Goal: Task Accomplishment & Management: Manage account settings

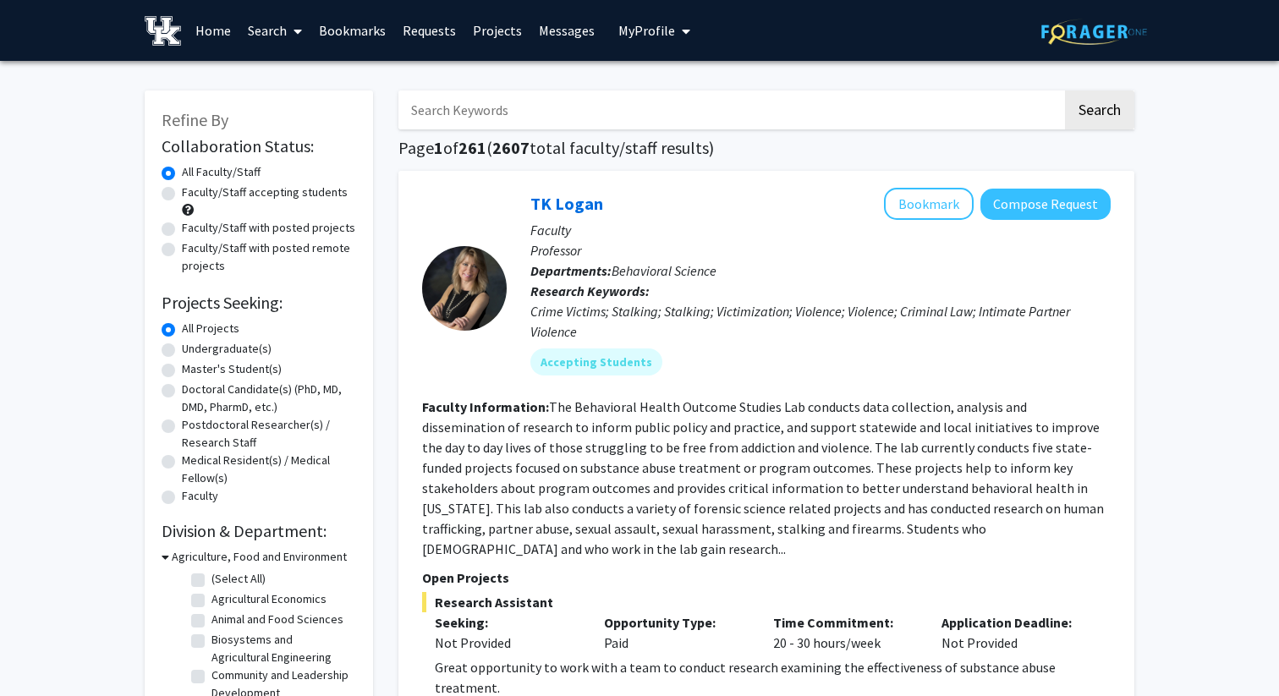
click at [645, 35] on span "My Profile" at bounding box center [646, 30] width 57 height 17
click at [677, 96] on span "View Profile" at bounding box center [724, 97] width 102 height 19
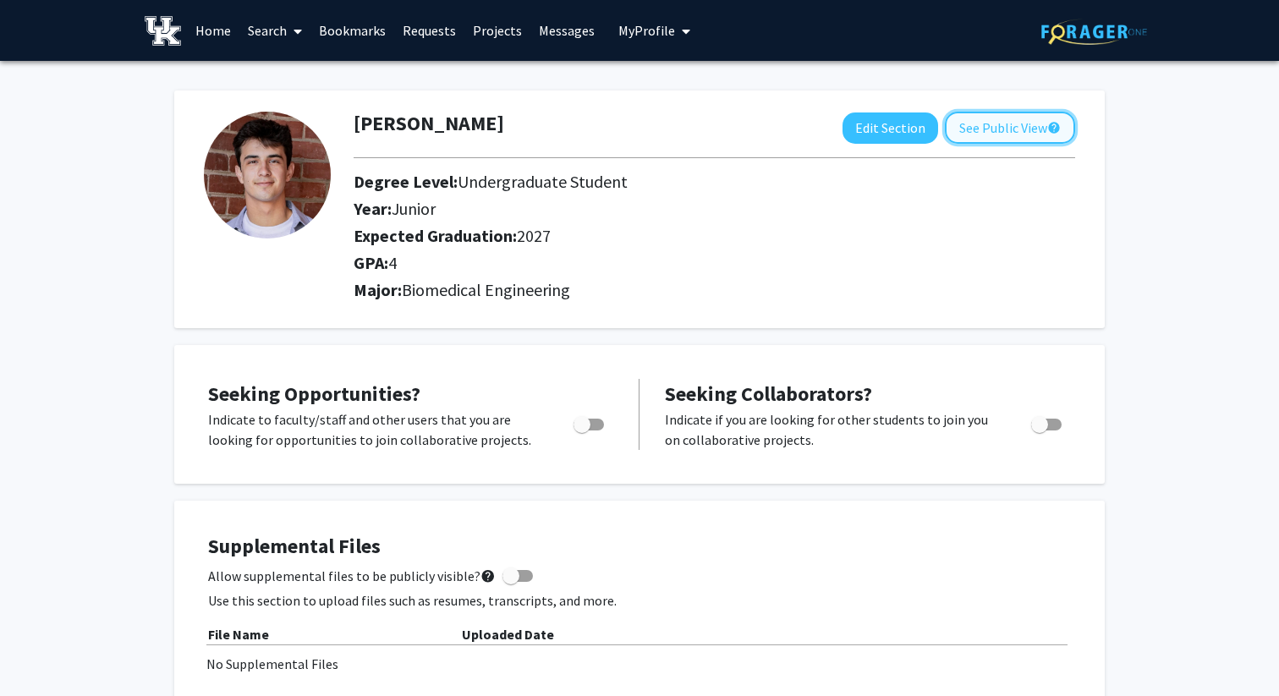
click at [994, 122] on button "See Public View help" at bounding box center [1010, 128] width 130 height 32
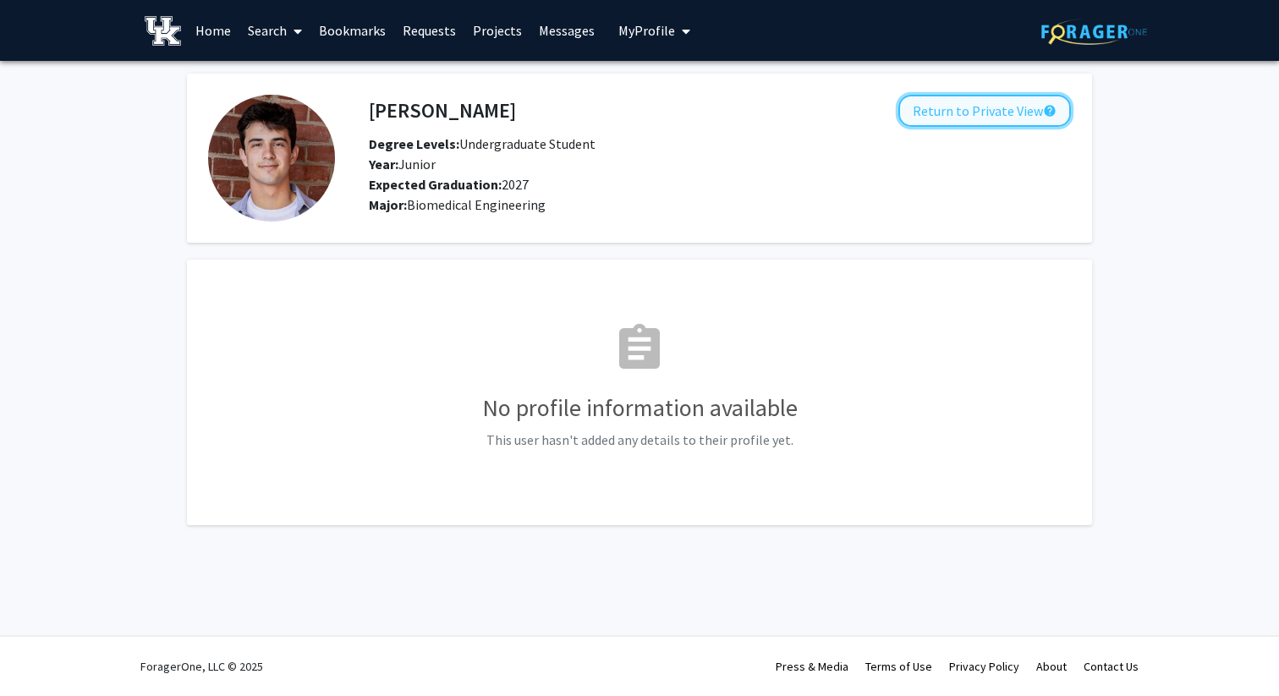
click at [954, 120] on button "Return to Private View help" at bounding box center [984, 111] width 173 height 32
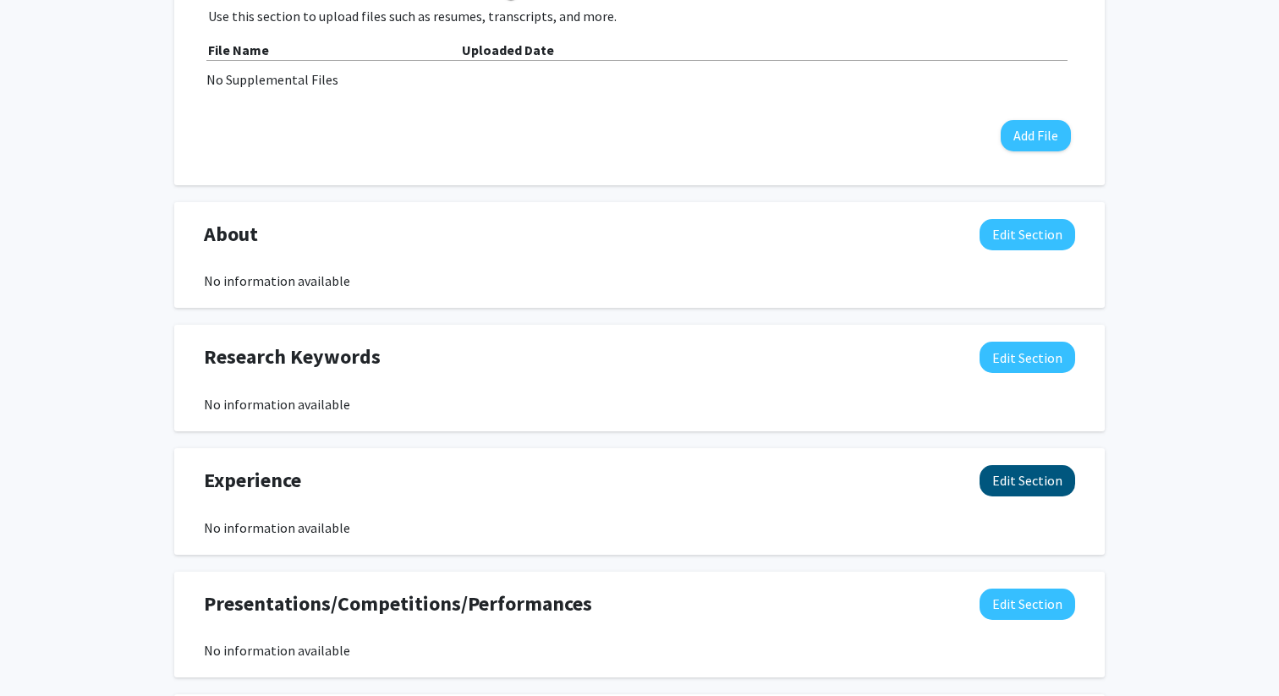
scroll to position [588, 0]
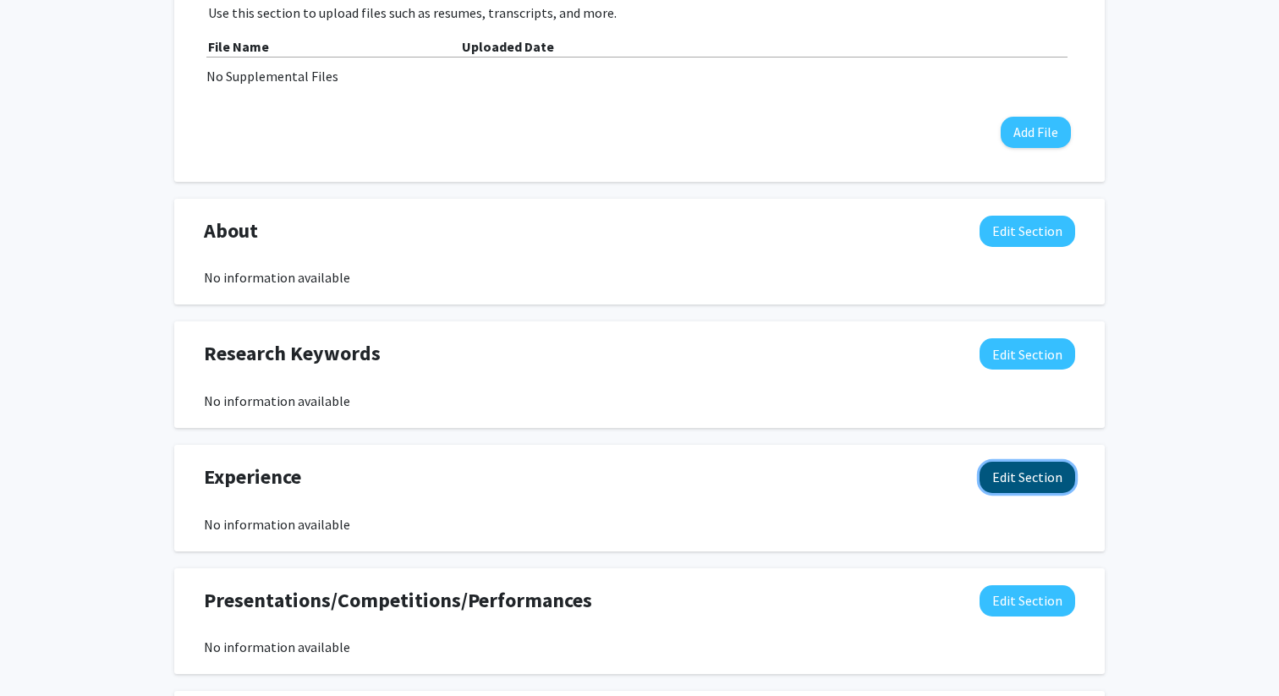
click at [1025, 486] on button "Edit Section" at bounding box center [1028, 477] width 96 height 31
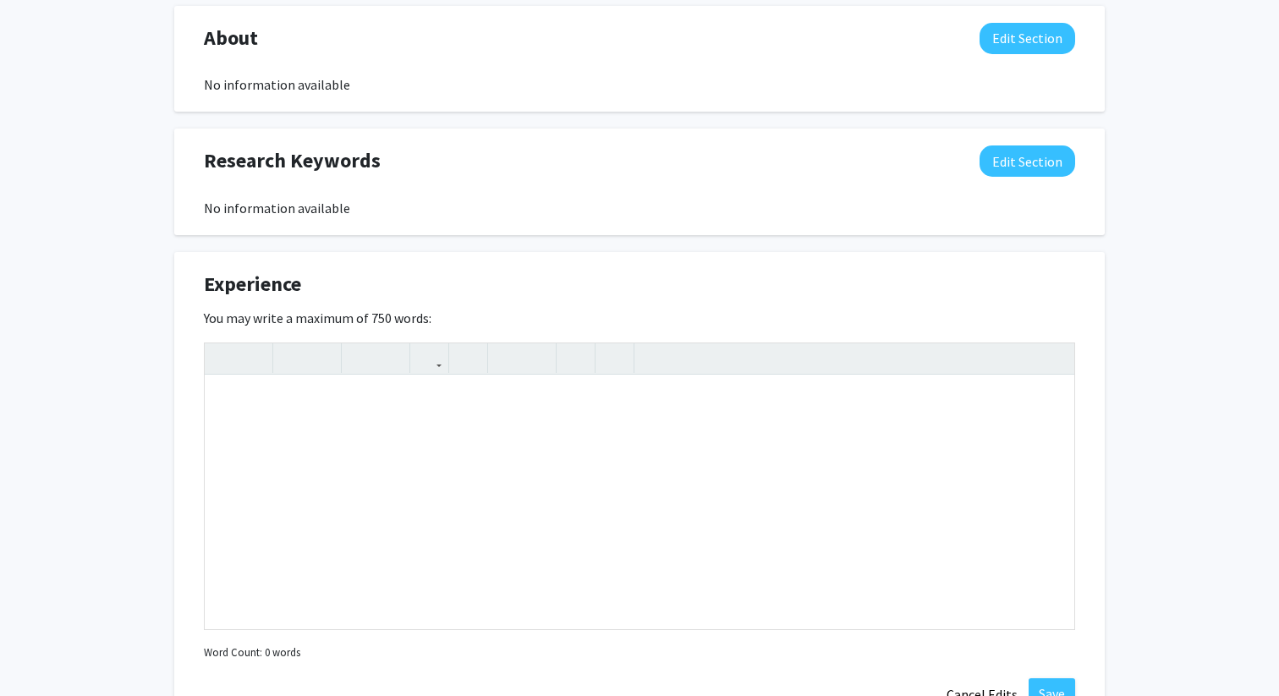
scroll to position [782, 0]
click at [560, 425] on div "Note to users with screen readers: Please deactivate our accessibility plugin f…" at bounding box center [640, 502] width 870 height 254
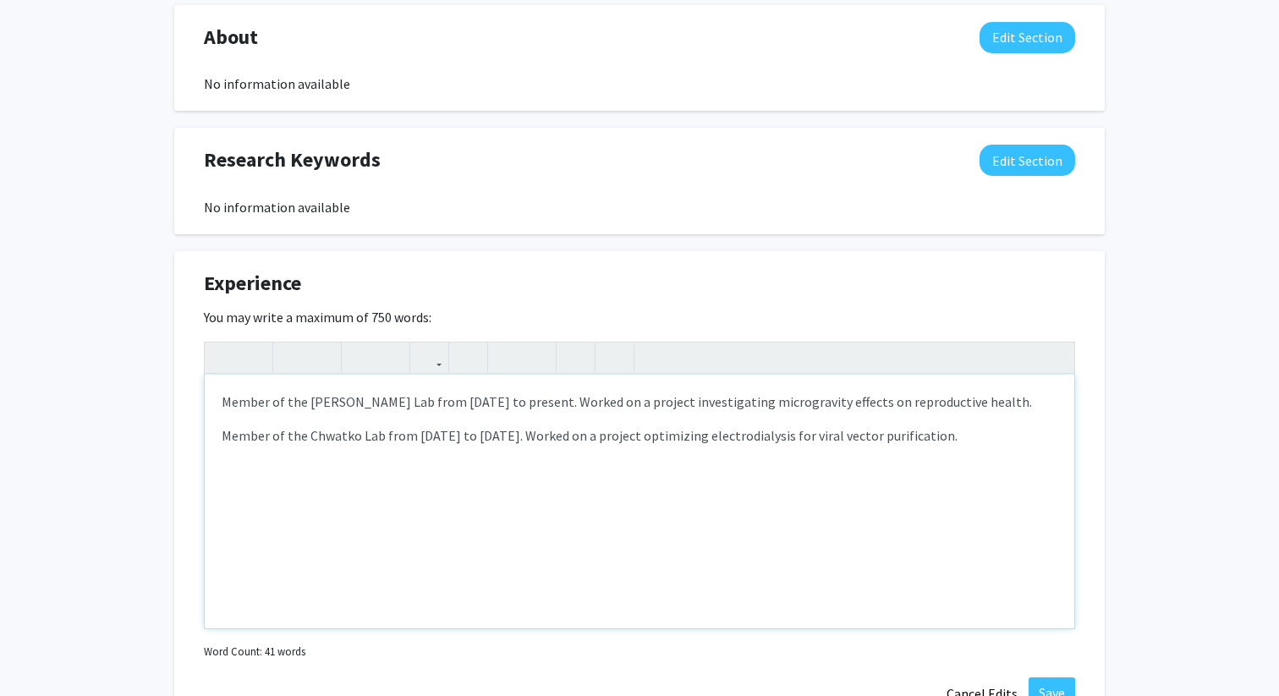
type textarea "<p>Member of the [PERSON_NAME] Lab from [DATE] to present. Worked on a project …"
click at [1153, 413] on div "[PERSON_NAME] Edit Section See Public View help Degree Level: Undergraduate Stu…" at bounding box center [639, 214] width 1279 height 1871
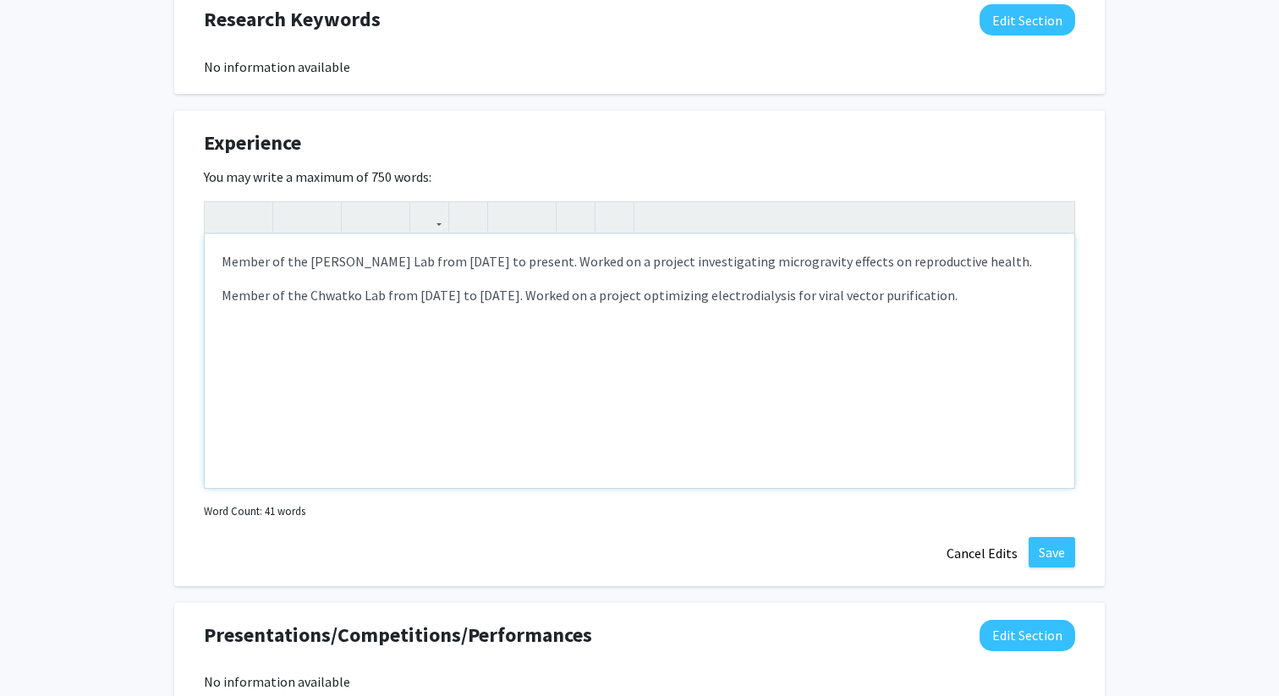
scroll to position [937, 0]
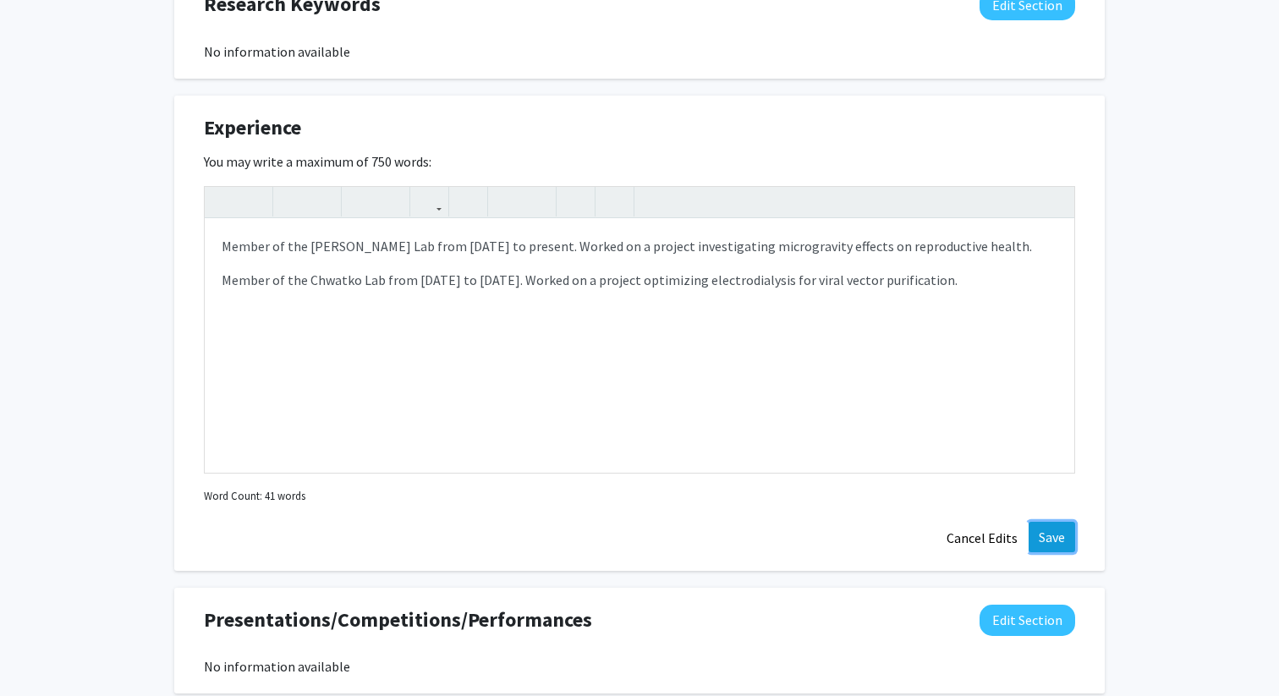
click at [1053, 543] on button "Save" at bounding box center [1052, 537] width 47 height 30
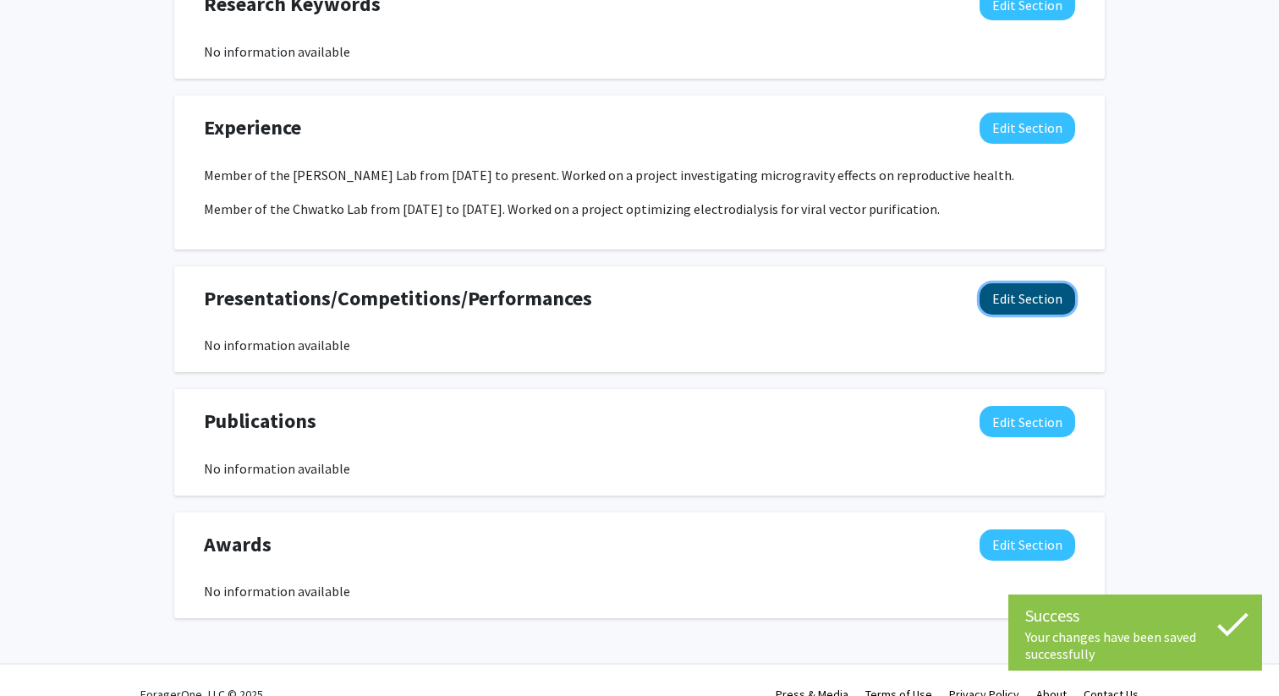
click at [1024, 298] on button "Edit Section" at bounding box center [1028, 298] width 96 height 31
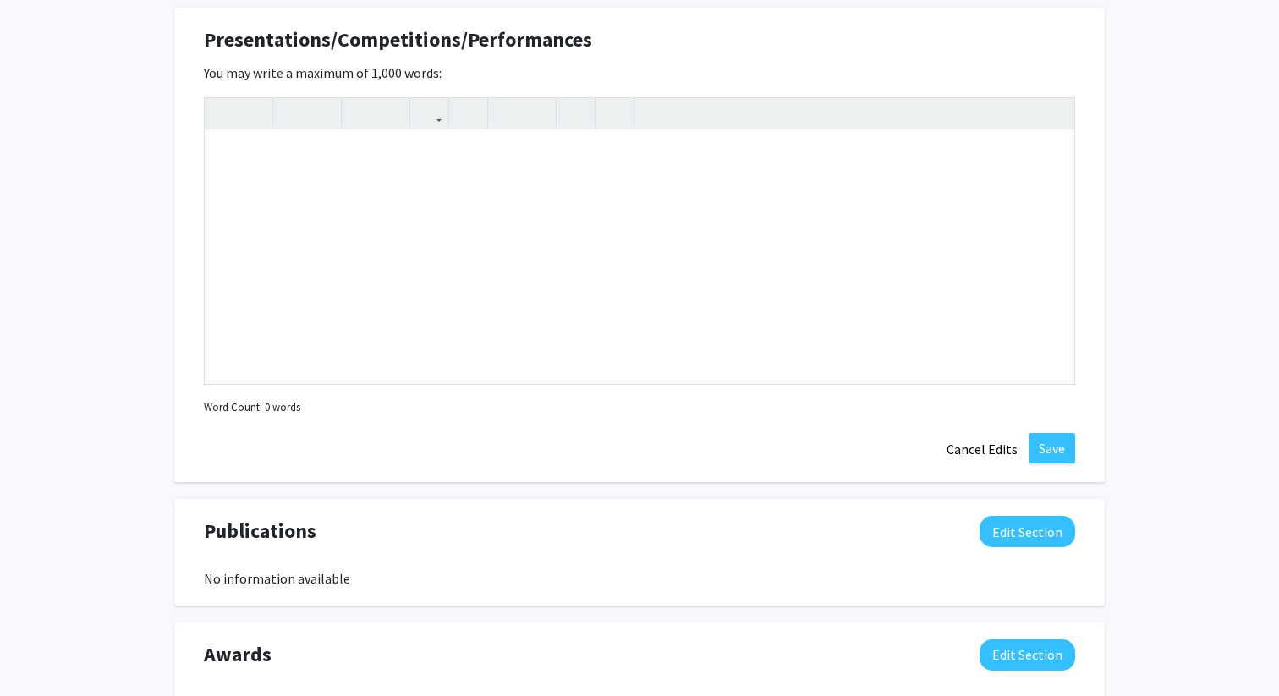
scroll to position [1237, 0]
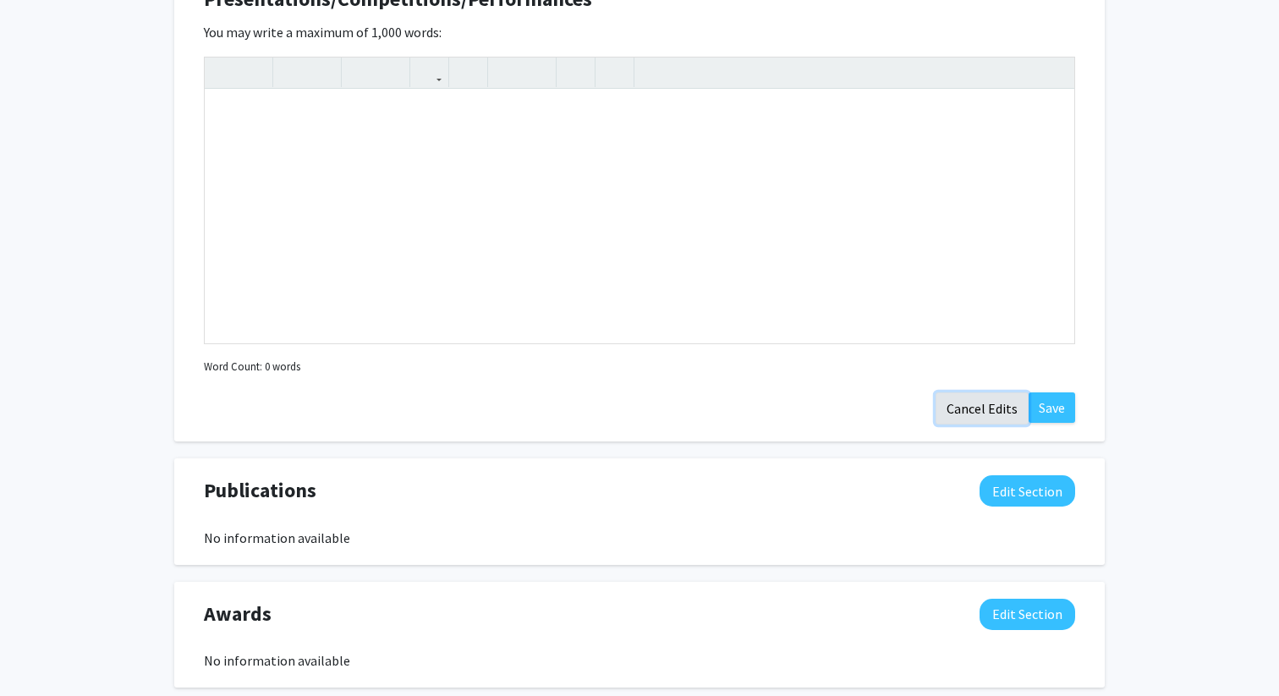
click at [973, 408] on button "Cancel Edits" at bounding box center [982, 409] width 93 height 32
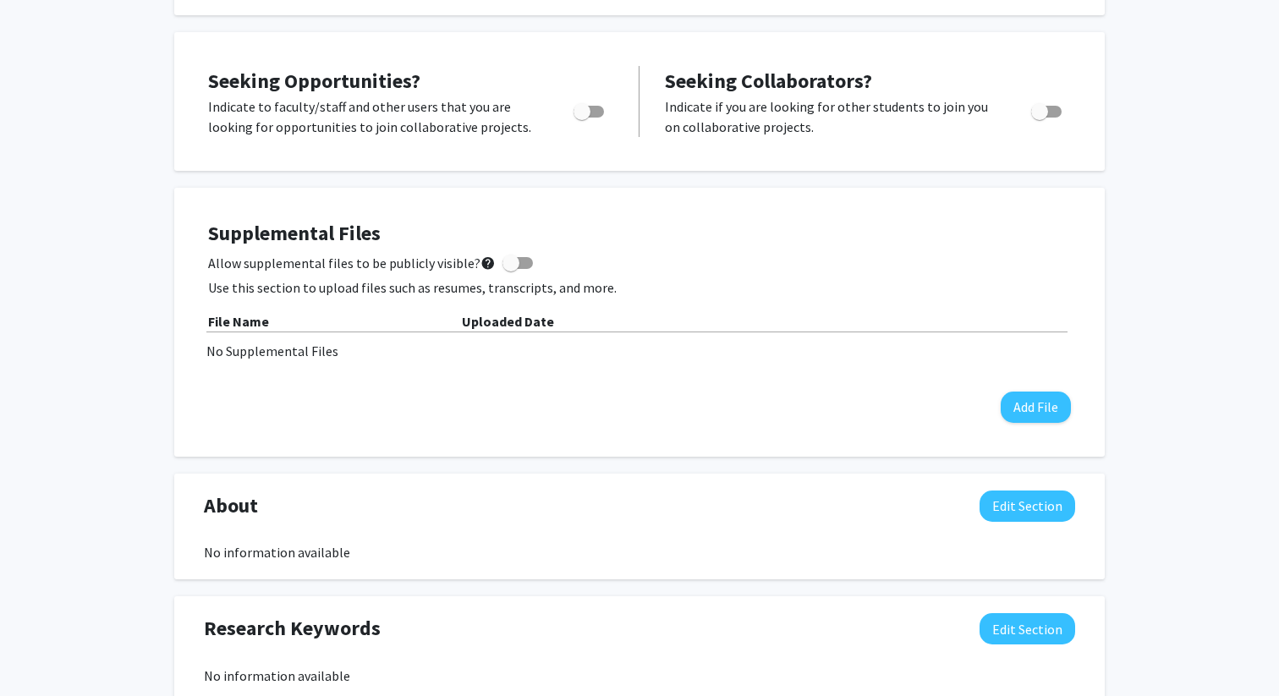
scroll to position [311, 0]
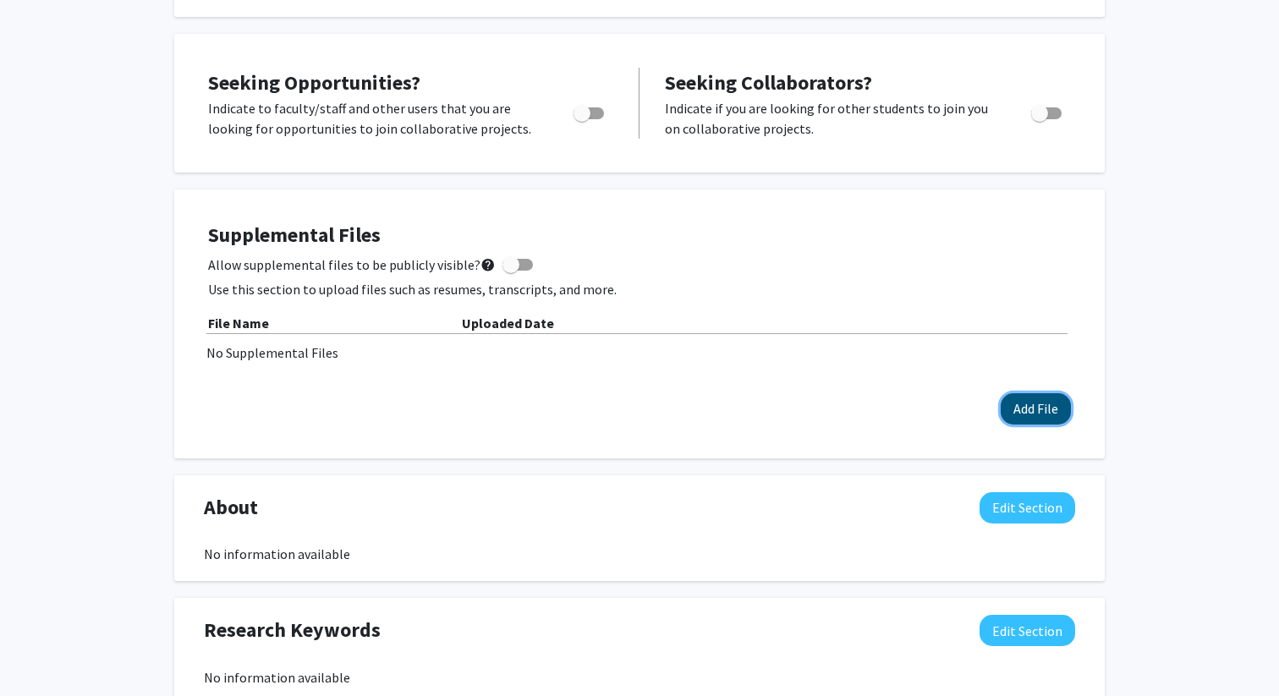
click at [1045, 413] on button "Add File" at bounding box center [1036, 408] width 70 height 31
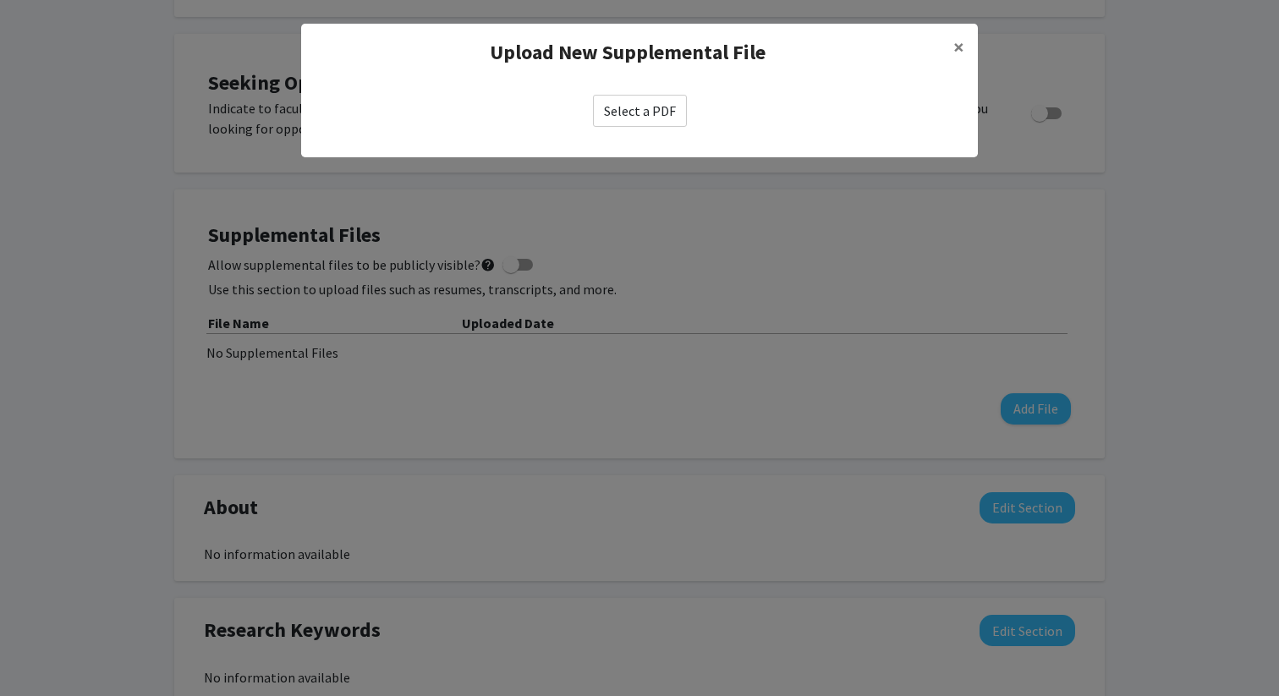
click at [661, 112] on label "Select a PDF" at bounding box center [640, 111] width 94 height 32
click at [0, 0] on input "Select a PDF" at bounding box center [0, 0] width 0 height 0
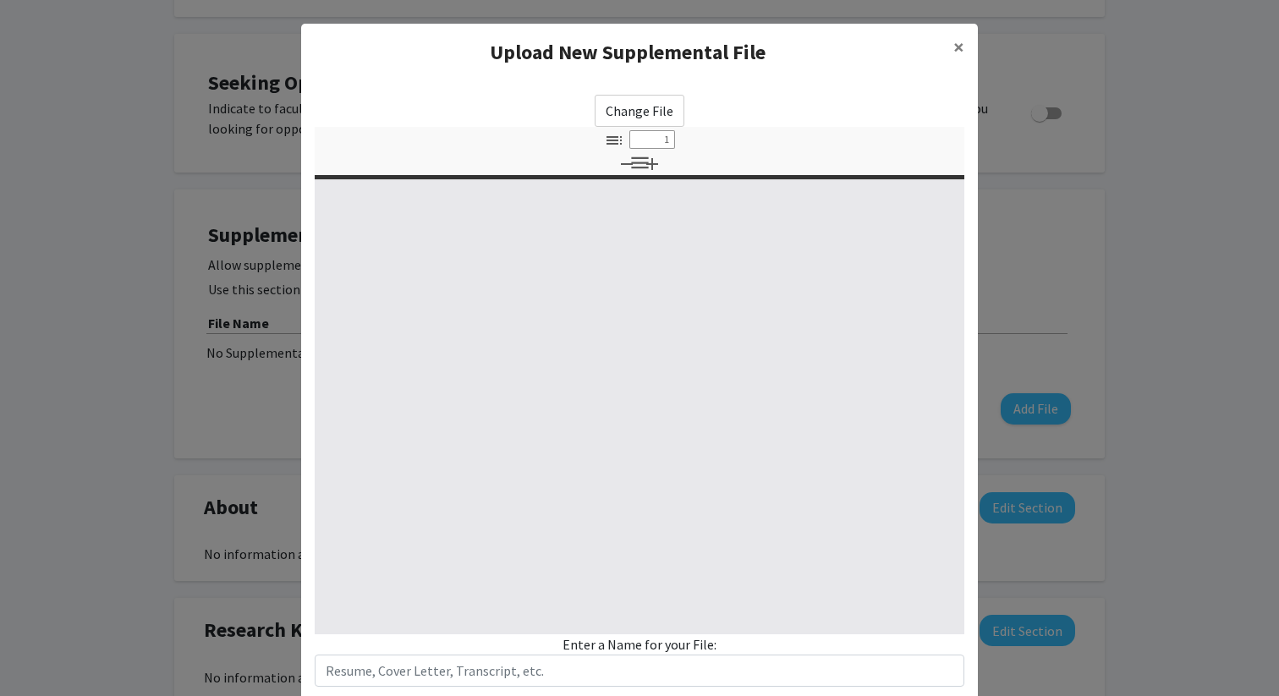
select select "custom"
type input "0"
select select "custom"
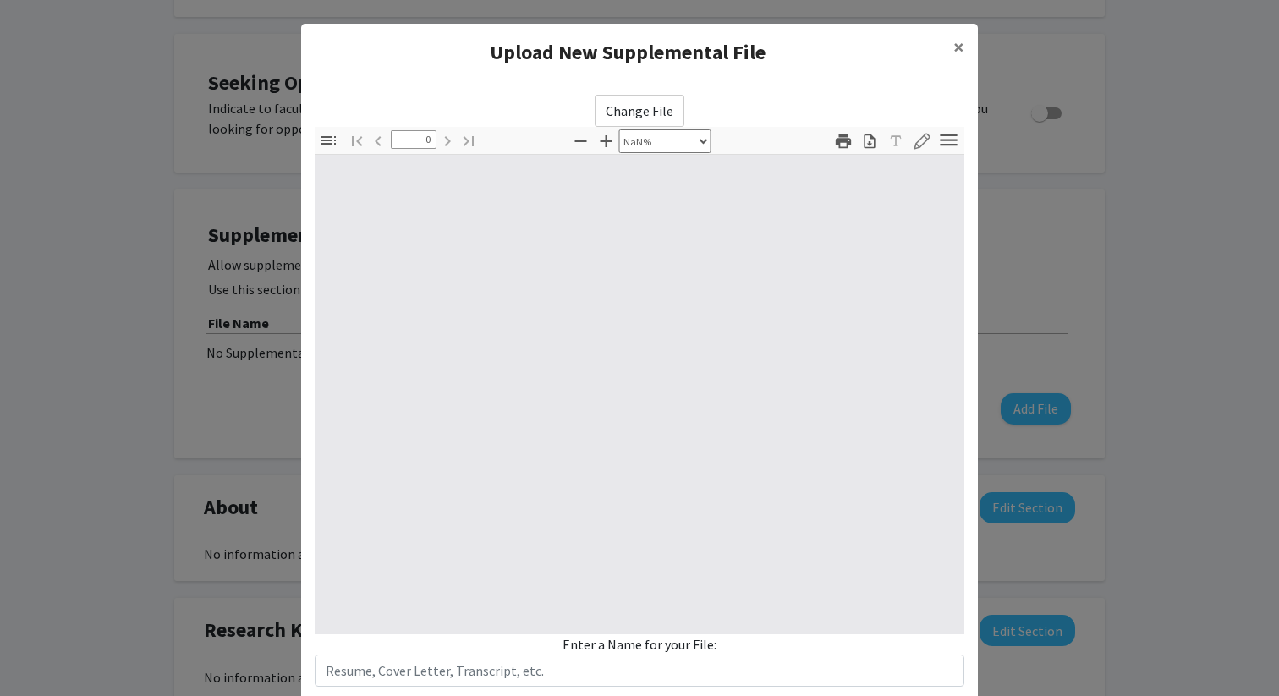
type input "1"
select select "auto"
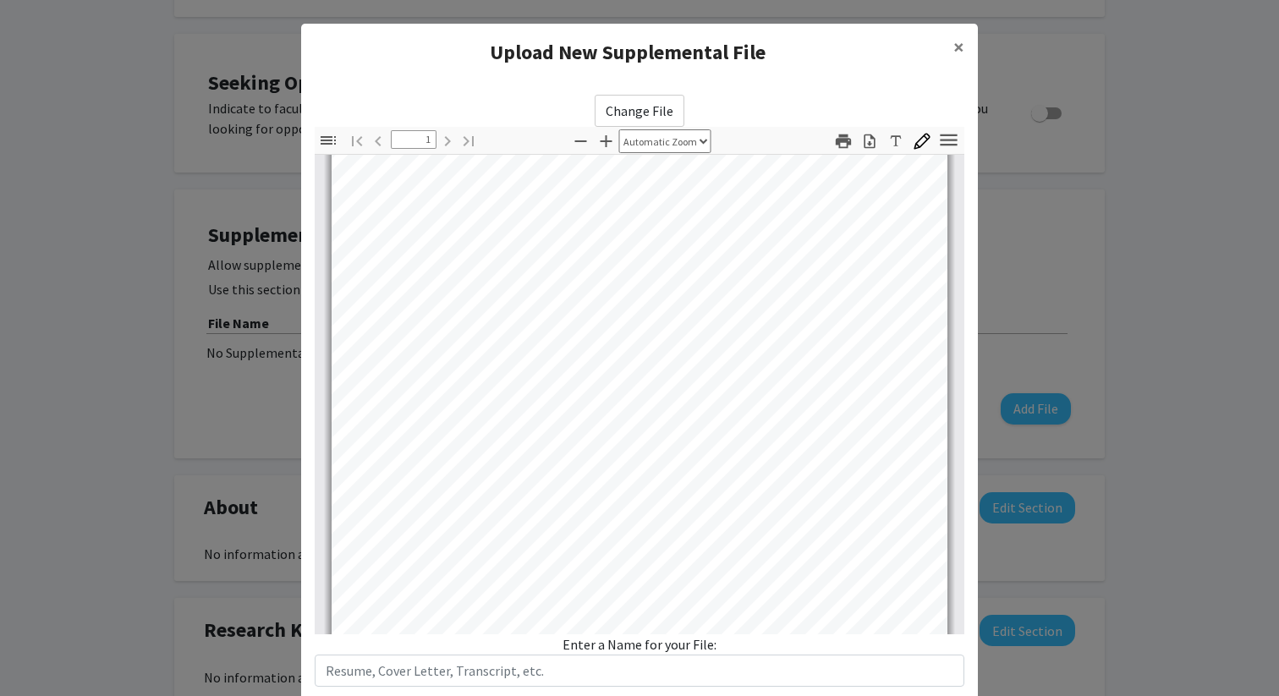
scroll to position [333, 0]
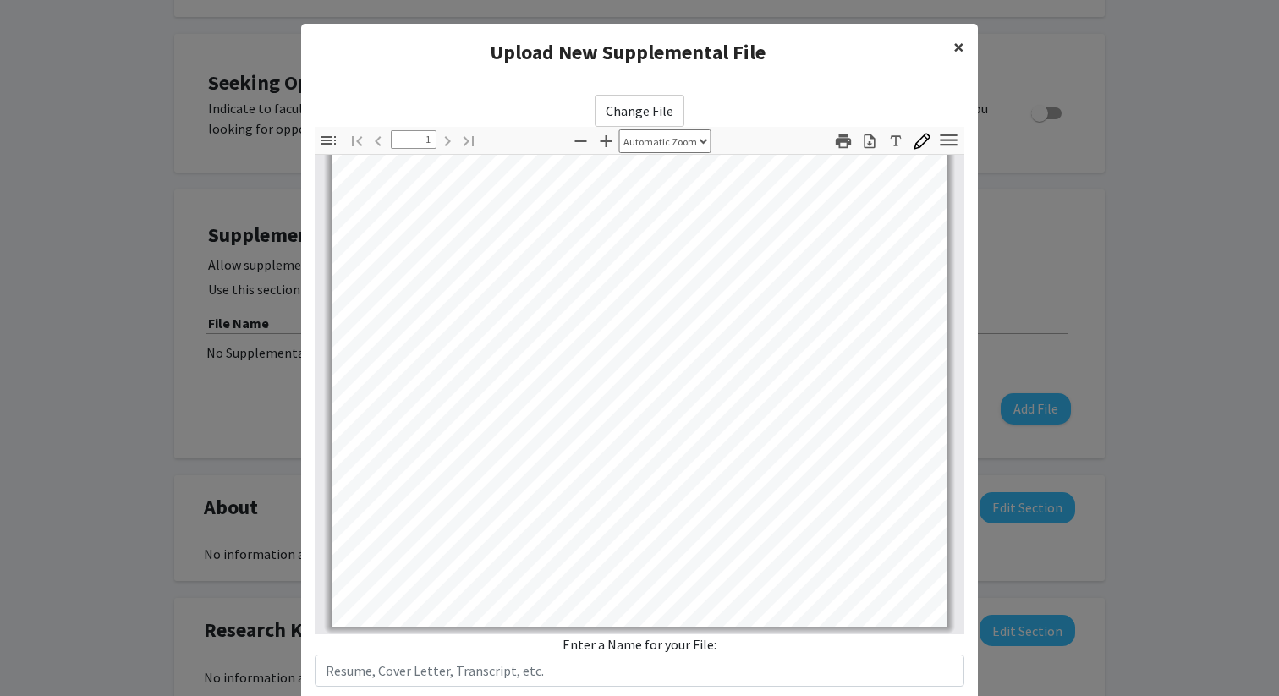
click at [957, 52] on span "×" at bounding box center [958, 47] width 11 height 26
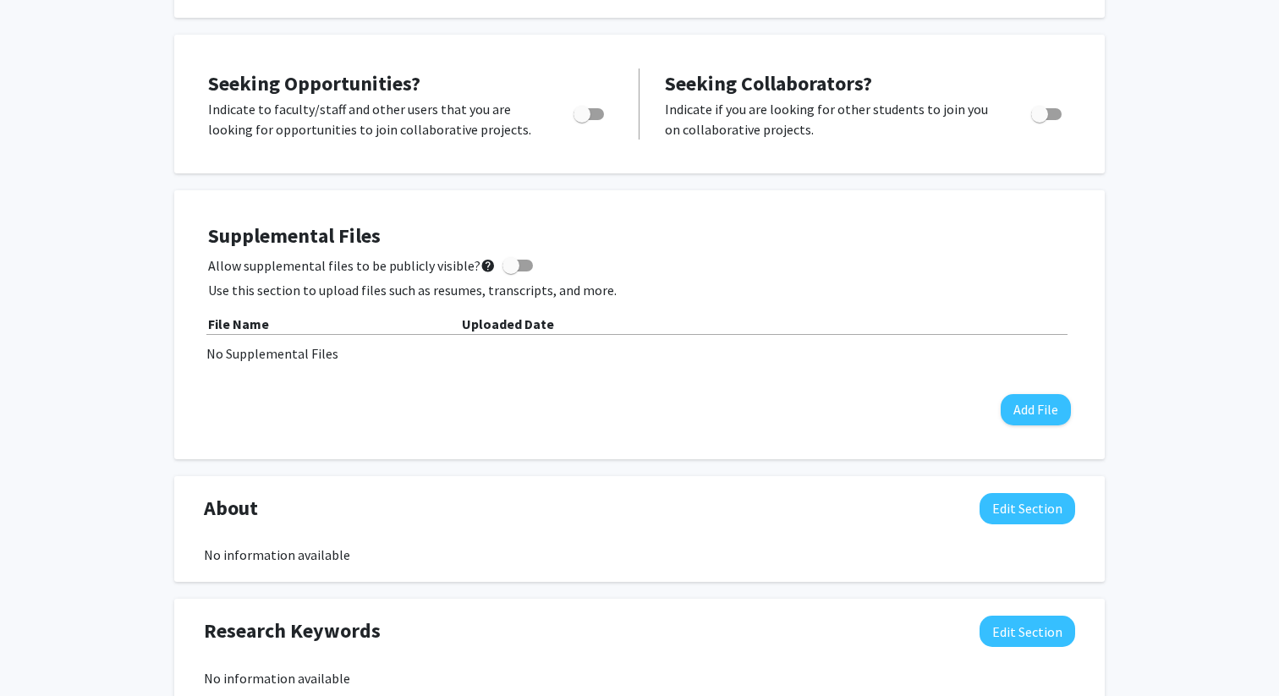
scroll to position [0, 0]
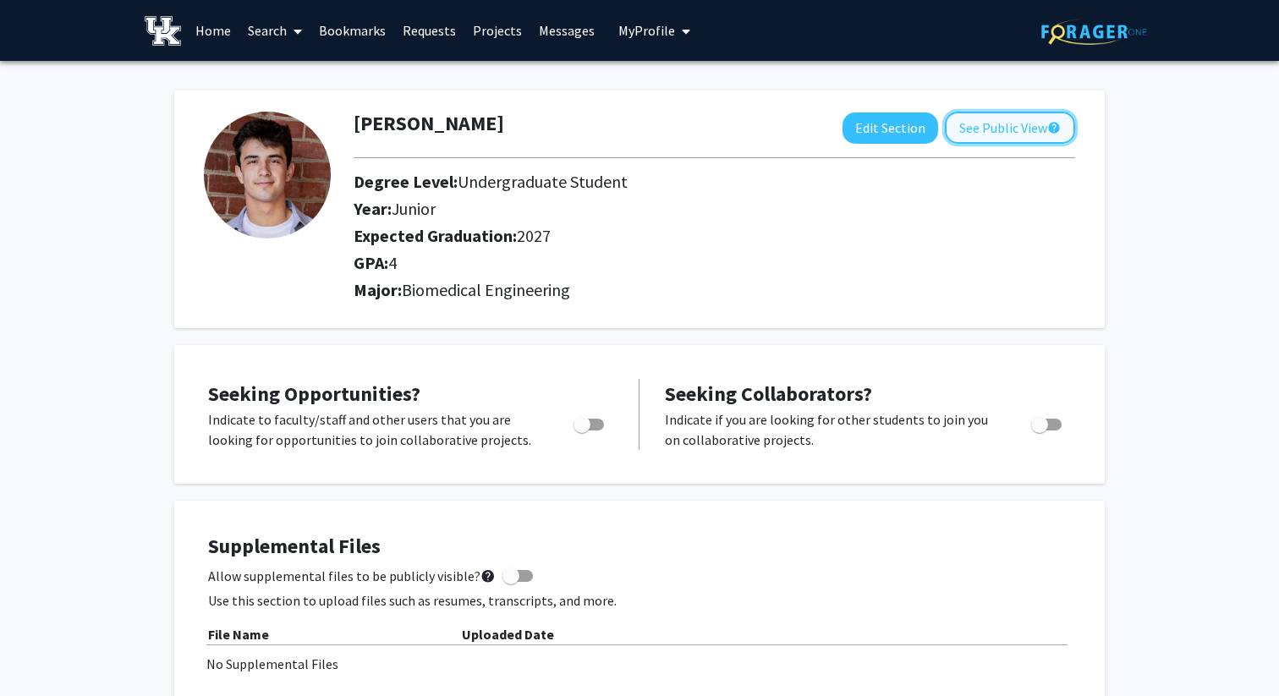
click at [998, 127] on button "See Public View help" at bounding box center [1010, 128] width 130 height 32
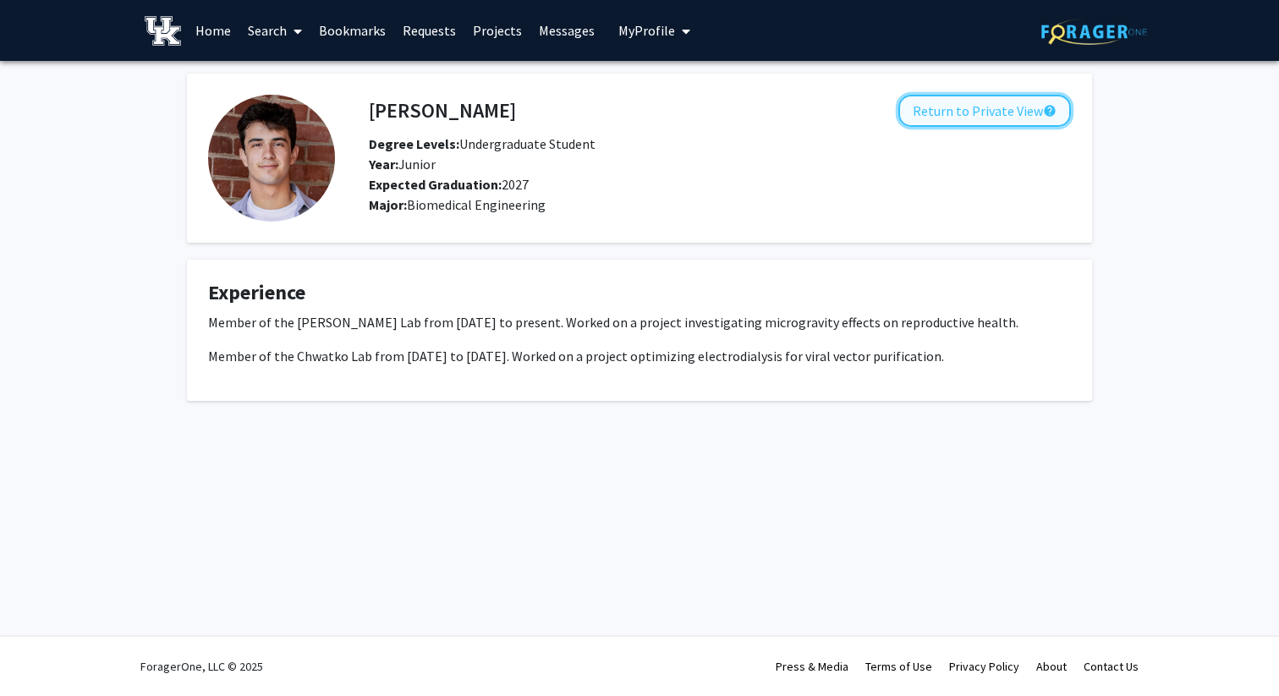
click at [1012, 121] on button "Return to Private View help" at bounding box center [984, 111] width 173 height 32
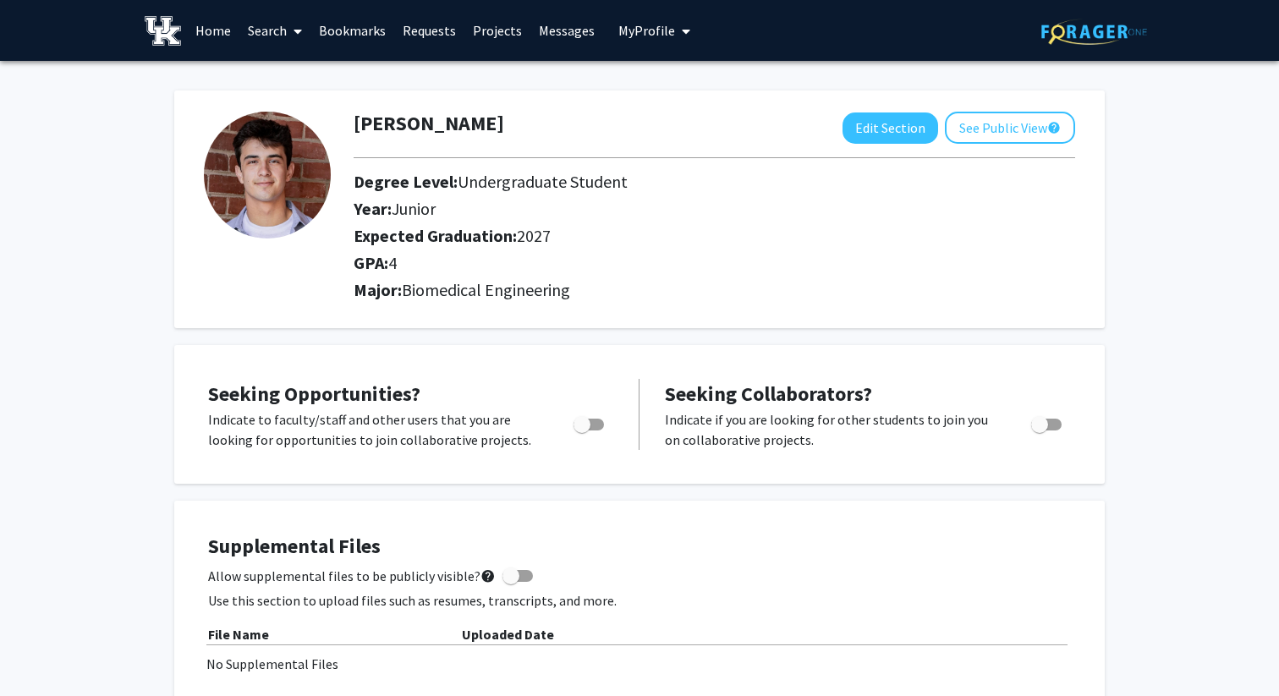
click at [639, 29] on span "My Profile" at bounding box center [646, 30] width 57 height 17
click at [658, 127] on link "Account Settings" at bounding box center [706, 131] width 152 height 20
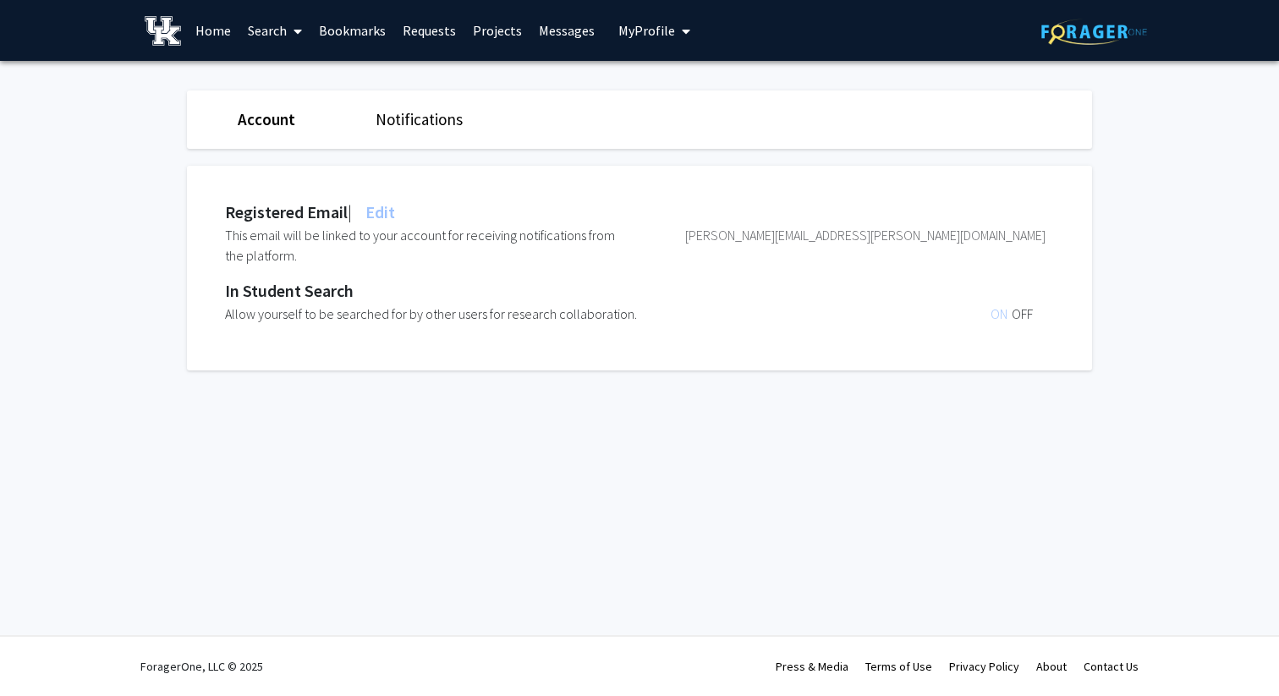
click at [634, 41] on button "My Profile" at bounding box center [654, 30] width 82 height 61
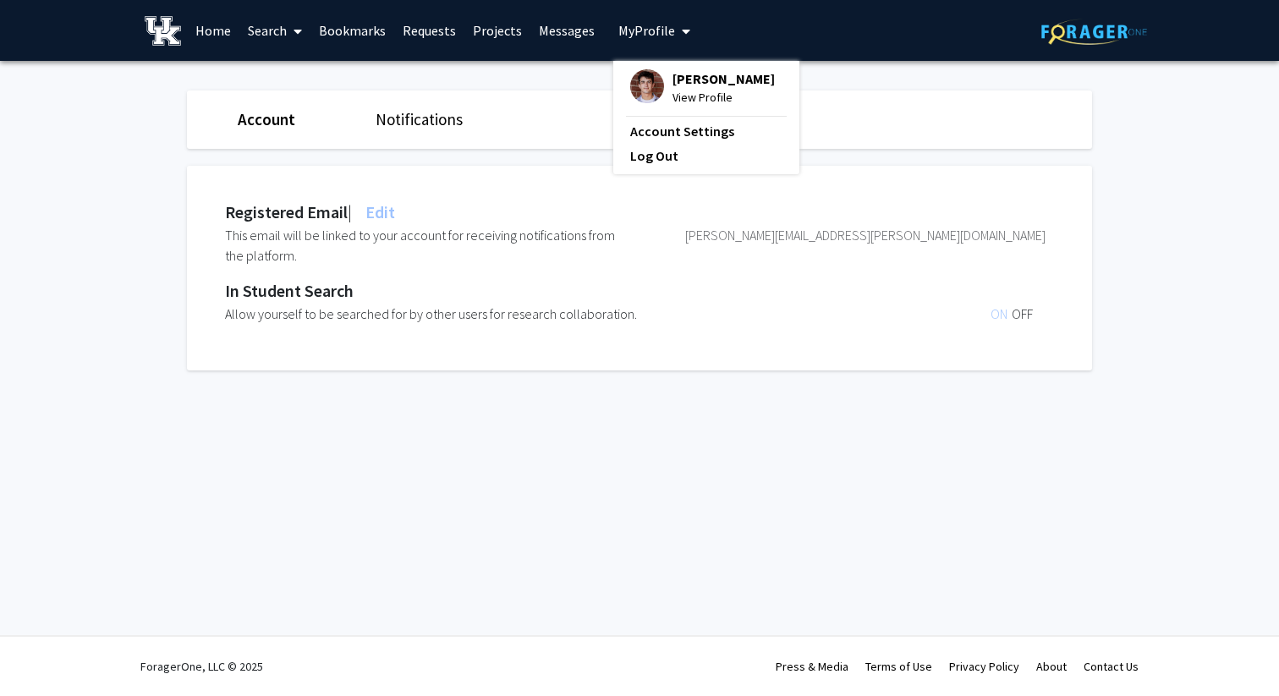
click at [649, 88] on img at bounding box center [647, 86] width 34 height 34
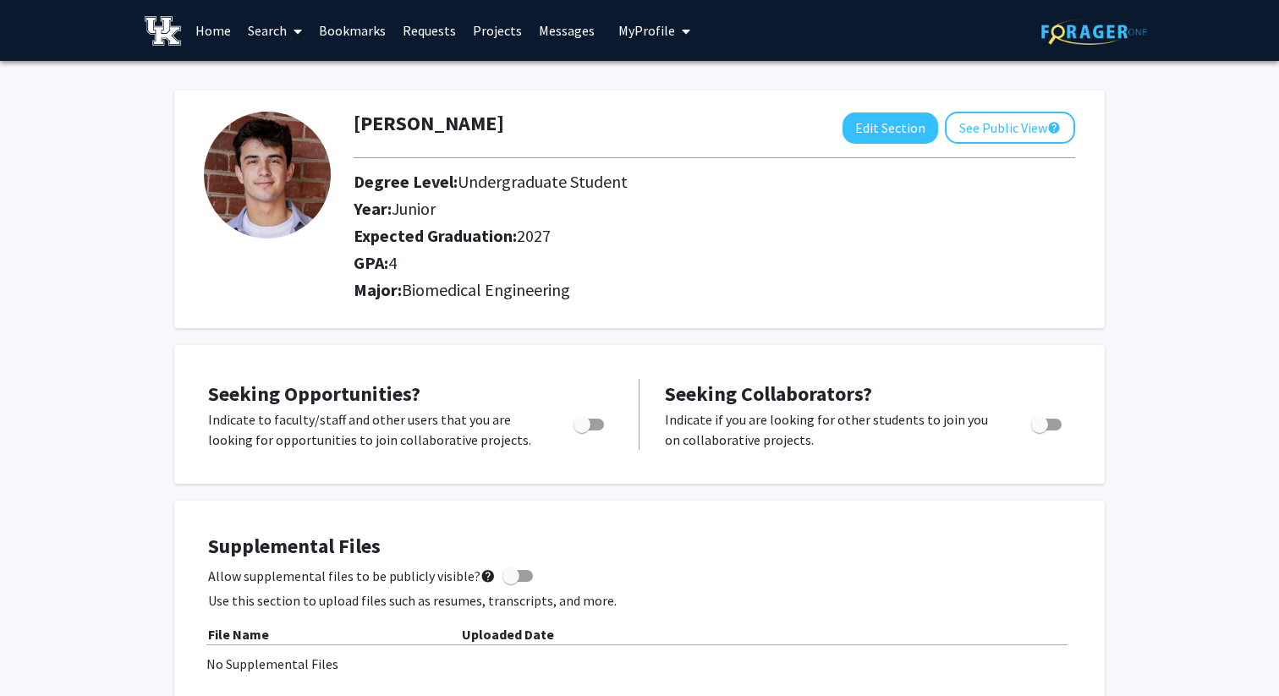
click at [394, 264] on span "4" at bounding box center [392, 262] width 8 height 21
click at [428, 292] on span "Biomedical Engineering" at bounding box center [486, 289] width 168 height 21
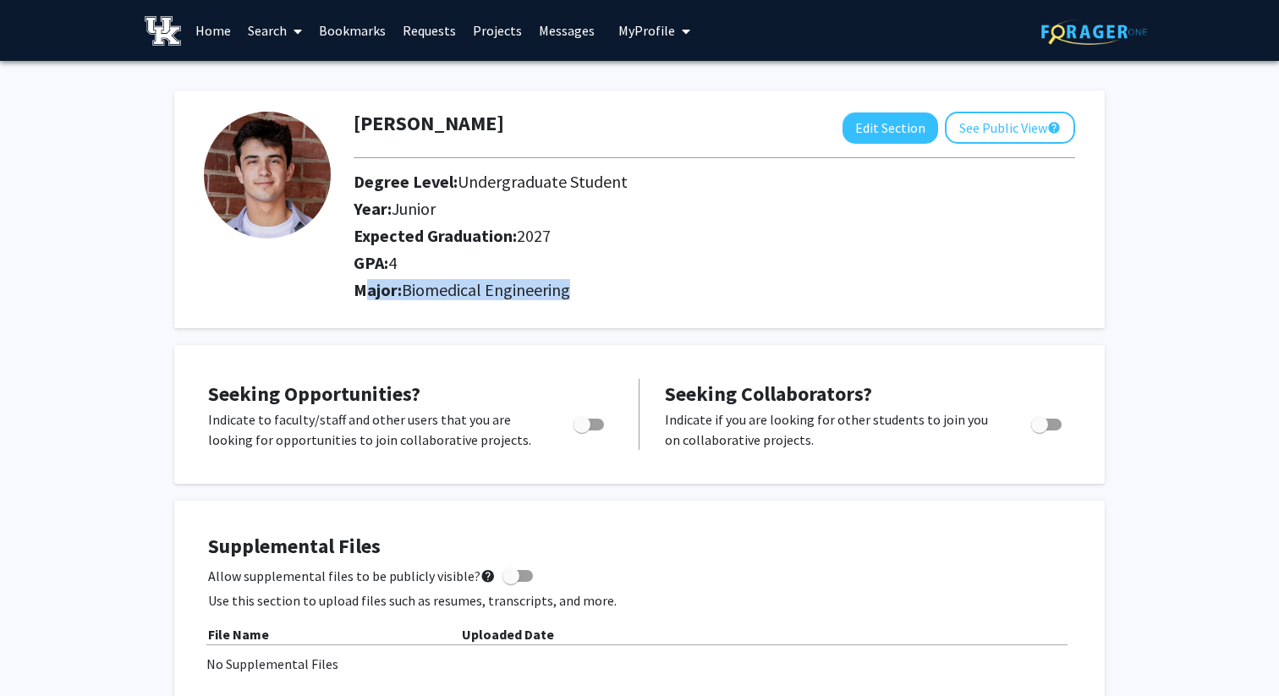
click at [428, 292] on span "Biomedical Engineering" at bounding box center [486, 289] width 168 height 21
click at [458, 297] on span "Biomedical Engineering" at bounding box center [486, 289] width 168 height 21
click at [271, 41] on link "Search" at bounding box center [274, 30] width 71 height 59
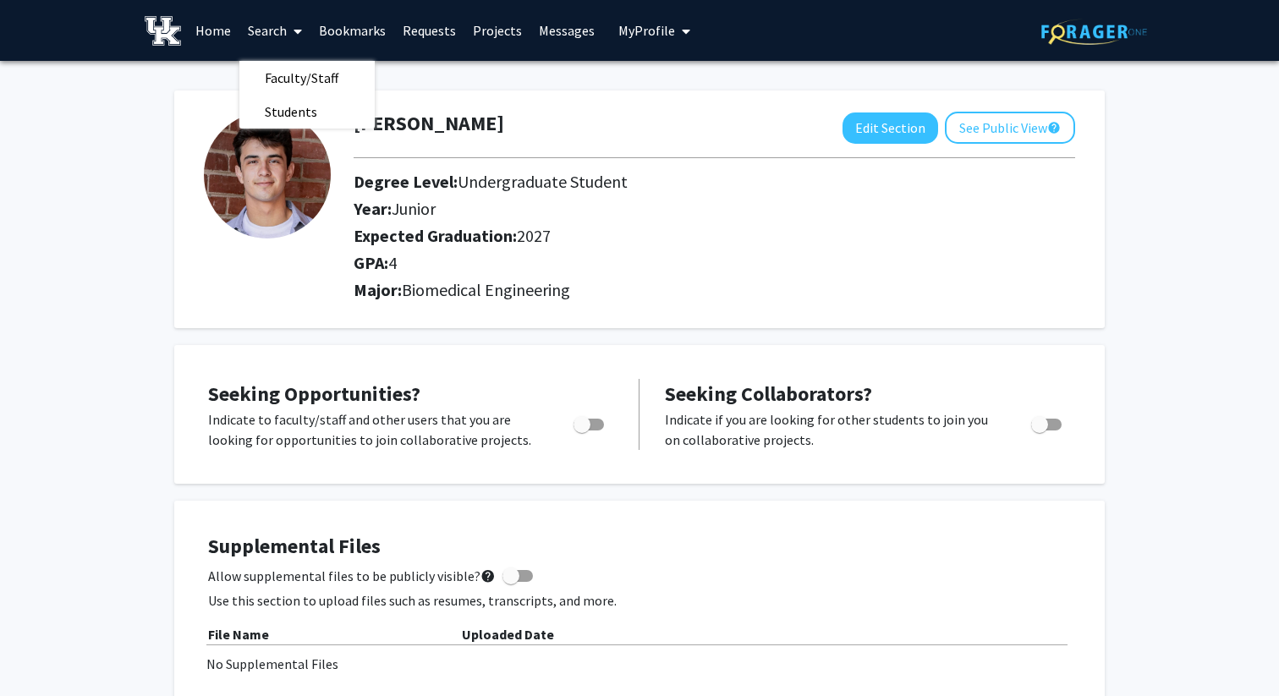
click at [271, 41] on link "Search" at bounding box center [274, 30] width 71 height 59
click at [271, 45] on link "Search" at bounding box center [274, 30] width 71 height 59
click at [211, 35] on link "Home" at bounding box center [213, 30] width 52 height 59
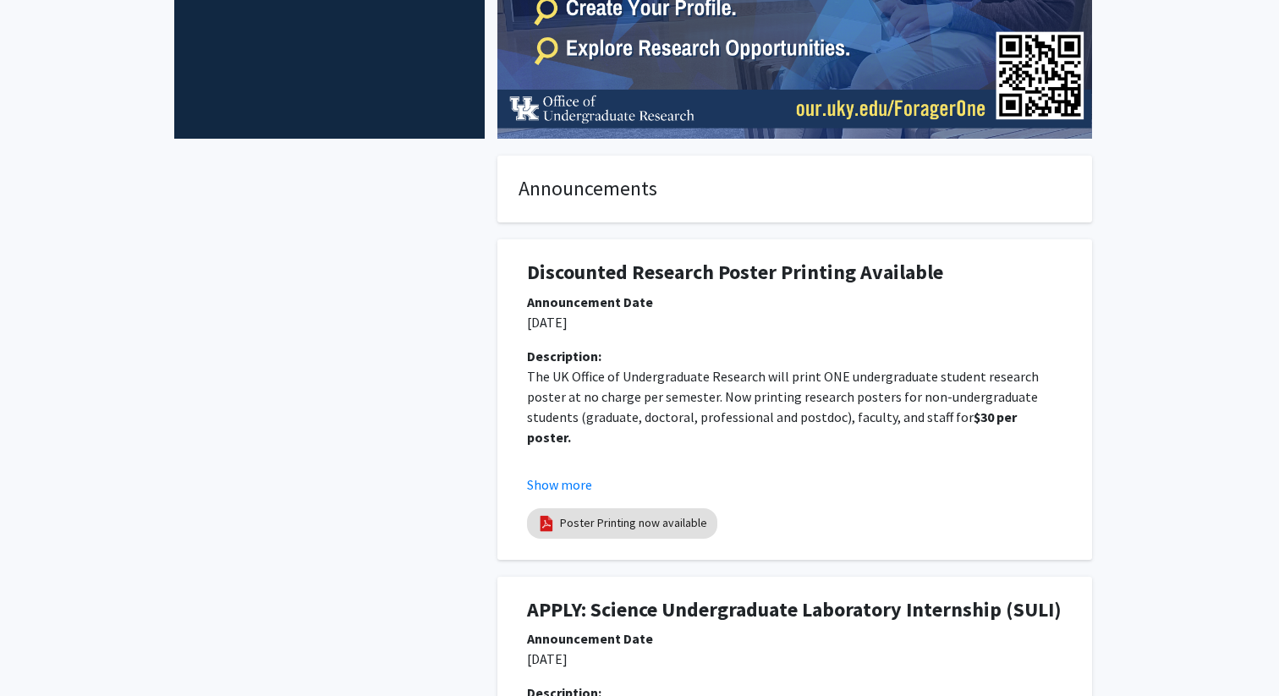
scroll to position [317, 0]
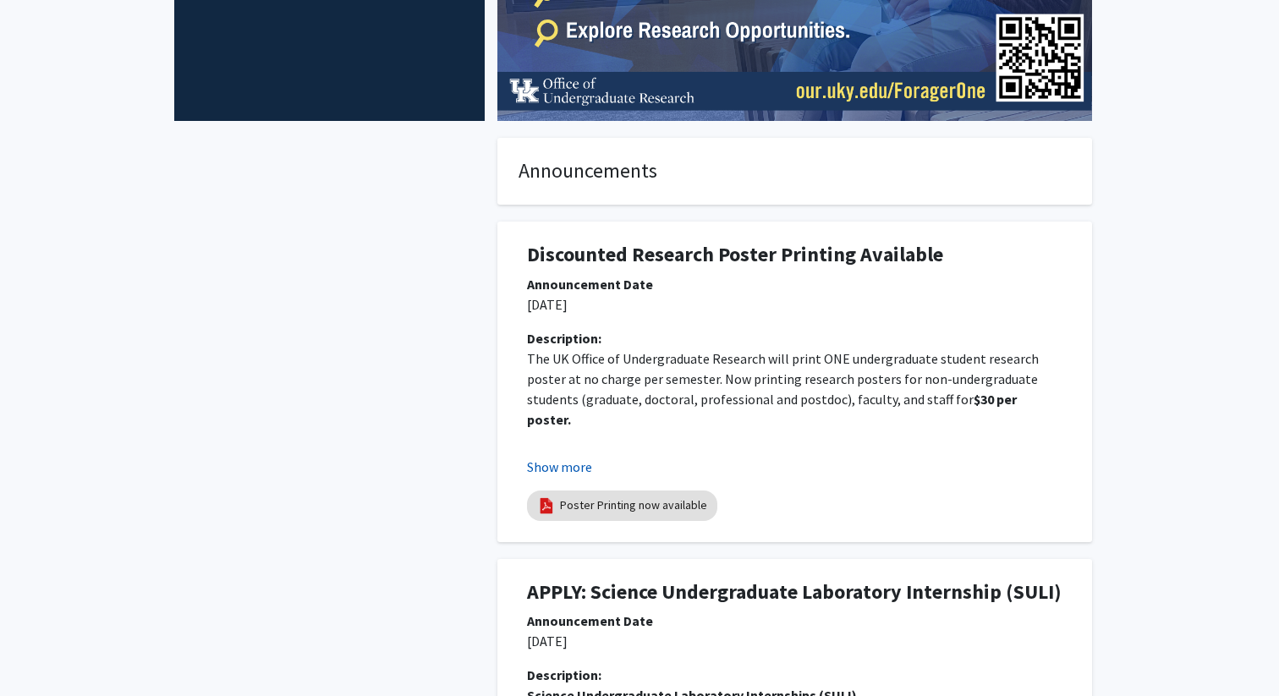
click at [582, 460] on button "Show more" at bounding box center [559, 467] width 65 height 20
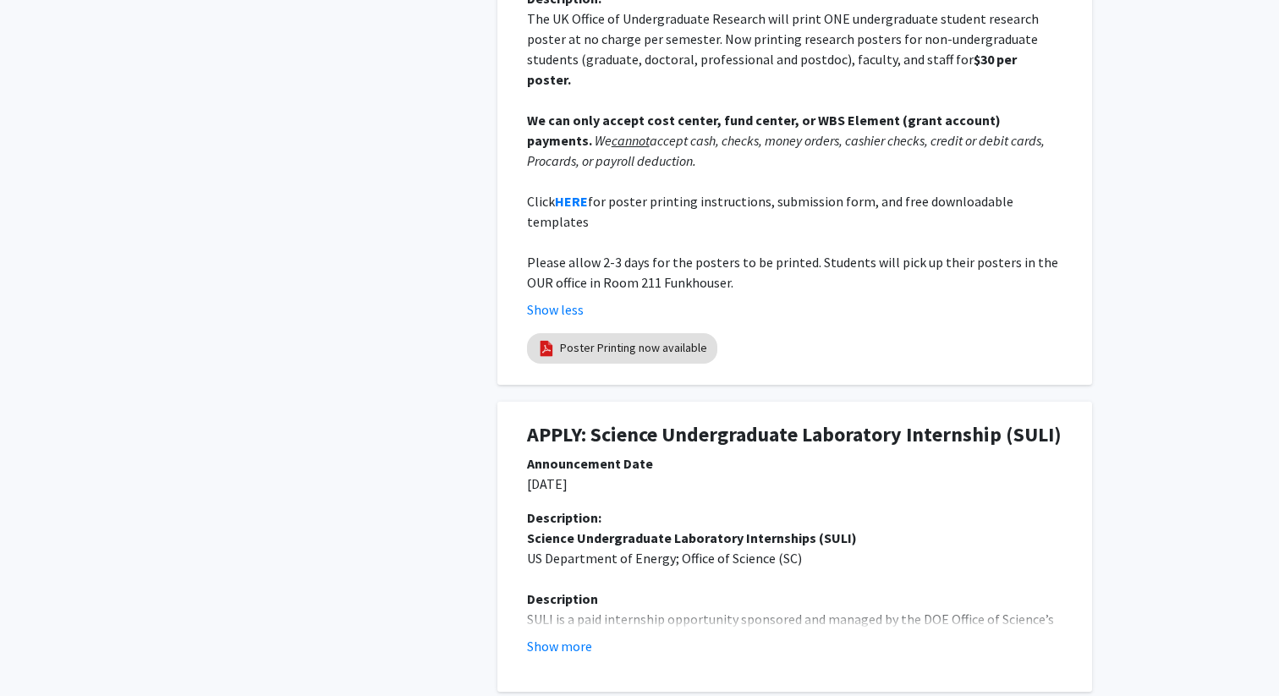
scroll to position [889, 0]
